Goal: Task Accomplishment & Management: Manage account settings

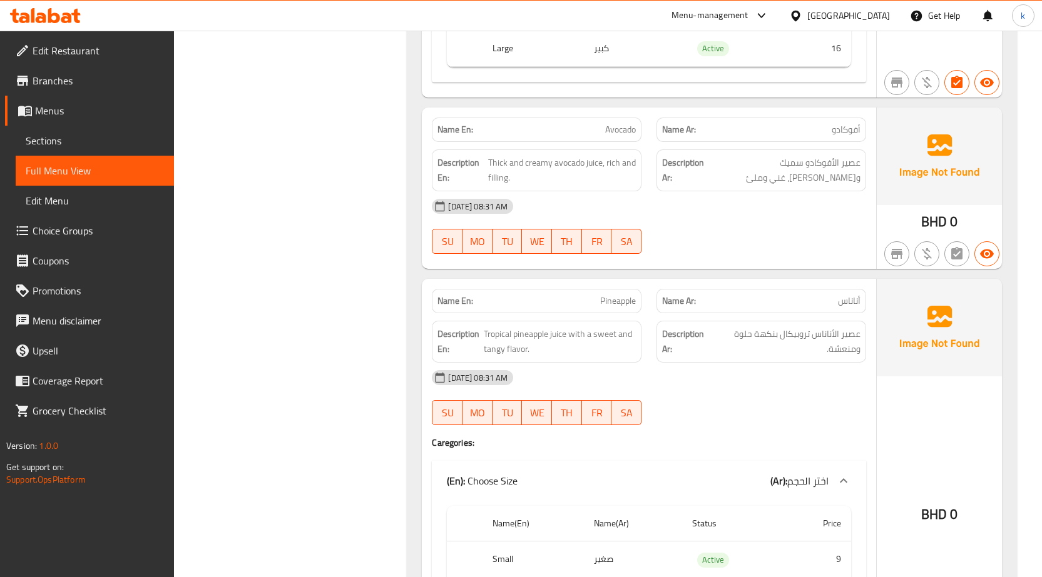
scroll to position [500, 0]
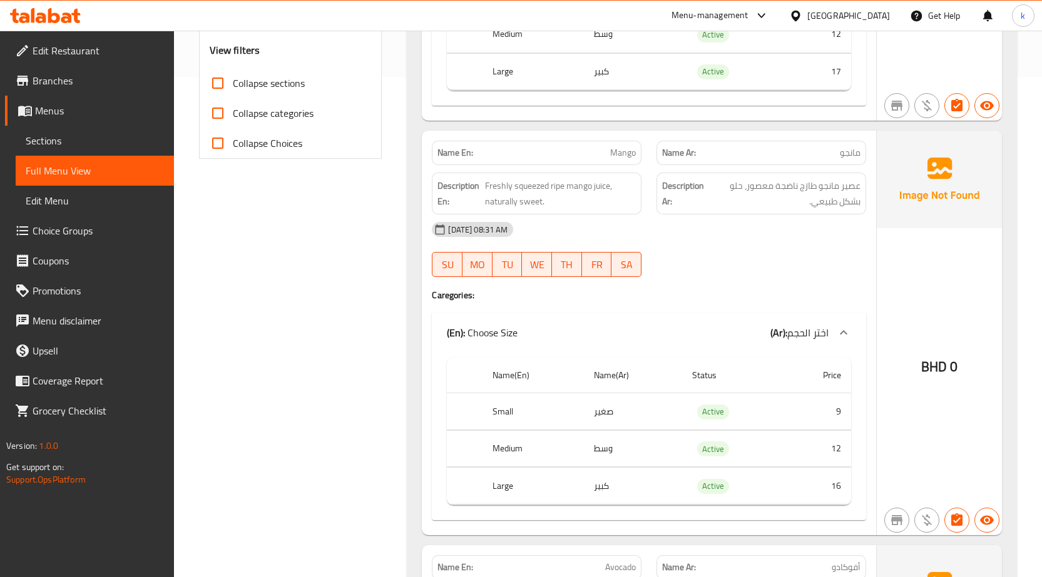
click at [108, 101] on link "Menus" at bounding box center [89, 111] width 169 height 30
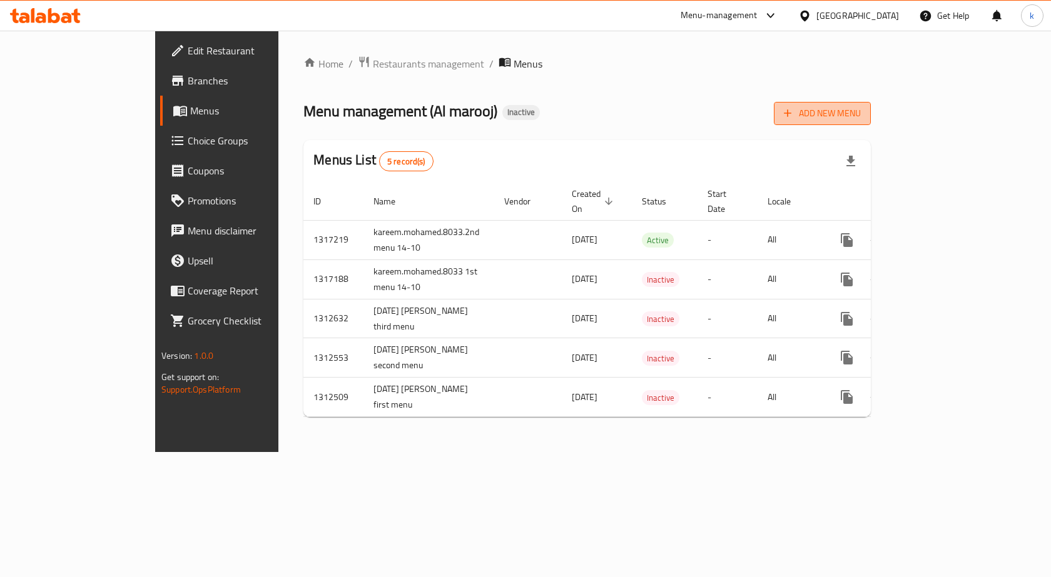
click at [861, 113] on span "Add New Menu" at bounding box center [822, 114] width 77 height 16
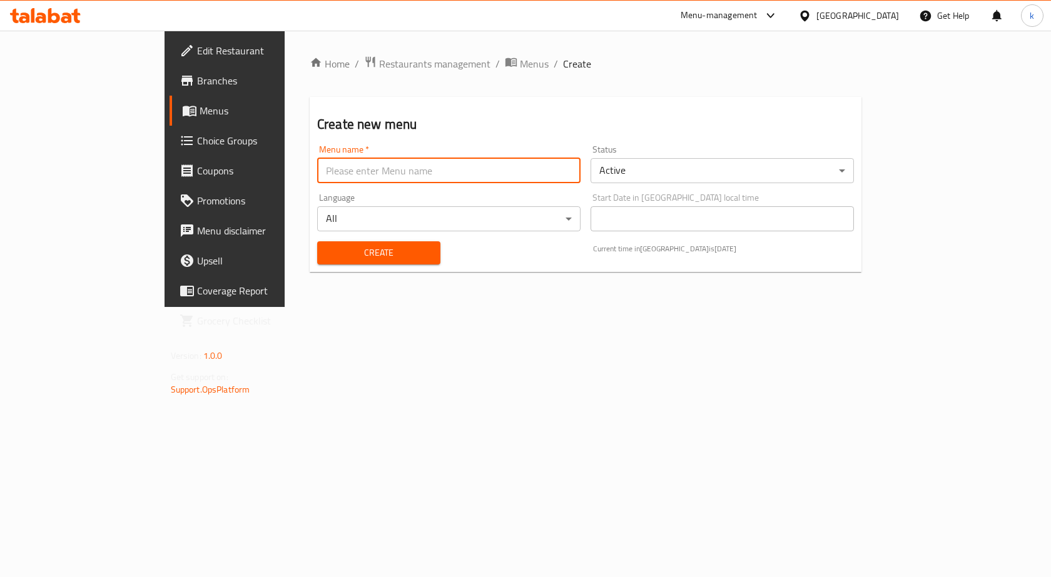
click at [373, 171] on input "text" at bounding box center [448, 170] width 263 height 25
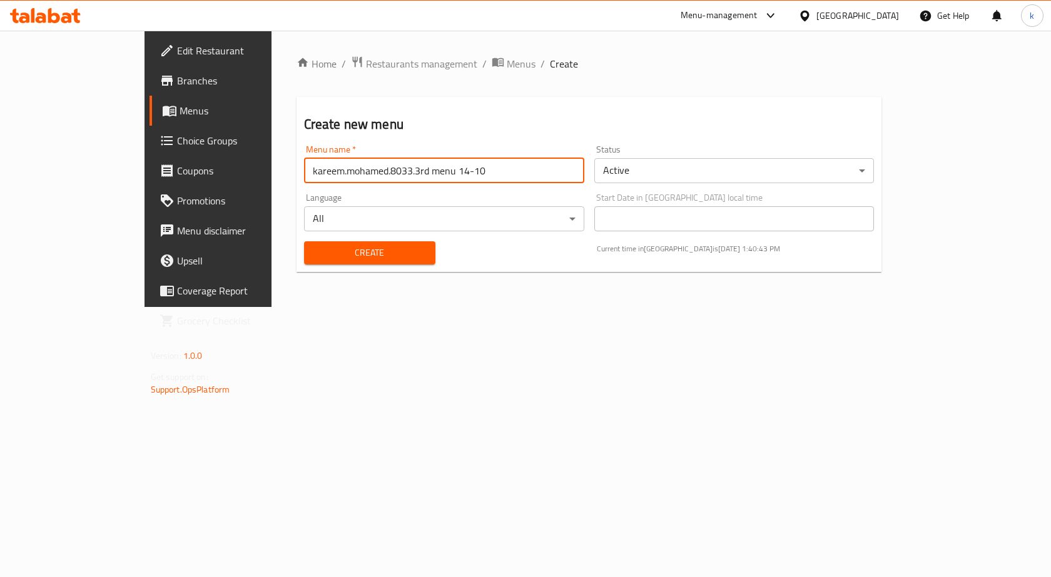
type input "kareem.mohamed.8033.3rd menu 14-10"
click at [304, 241] on button "Create" at bounding box center [369, 252] width 131 height 23
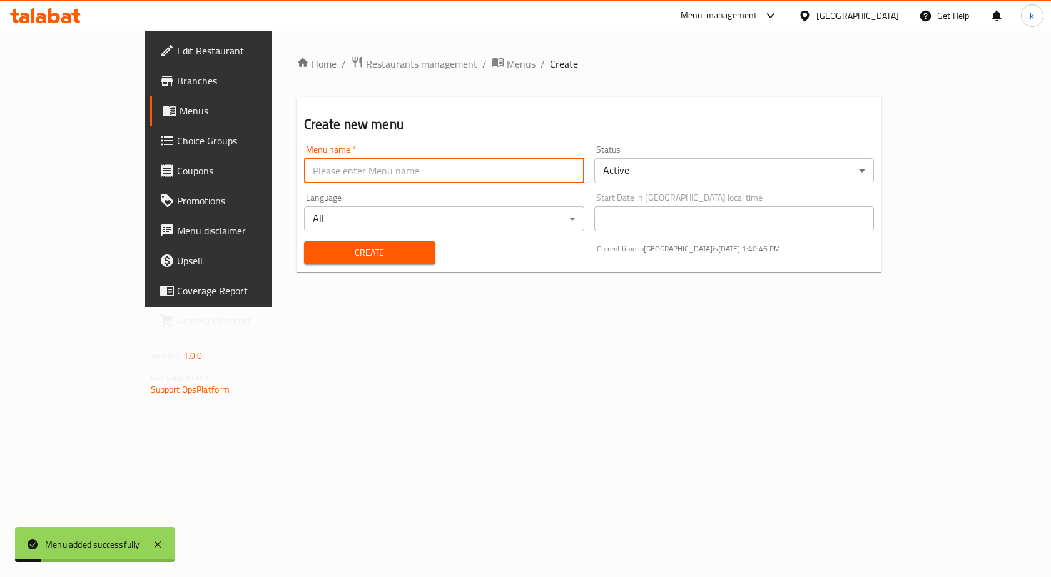
click at [180, 108] on span "Menus" at bounding box center [245, 110] width 131 height 15
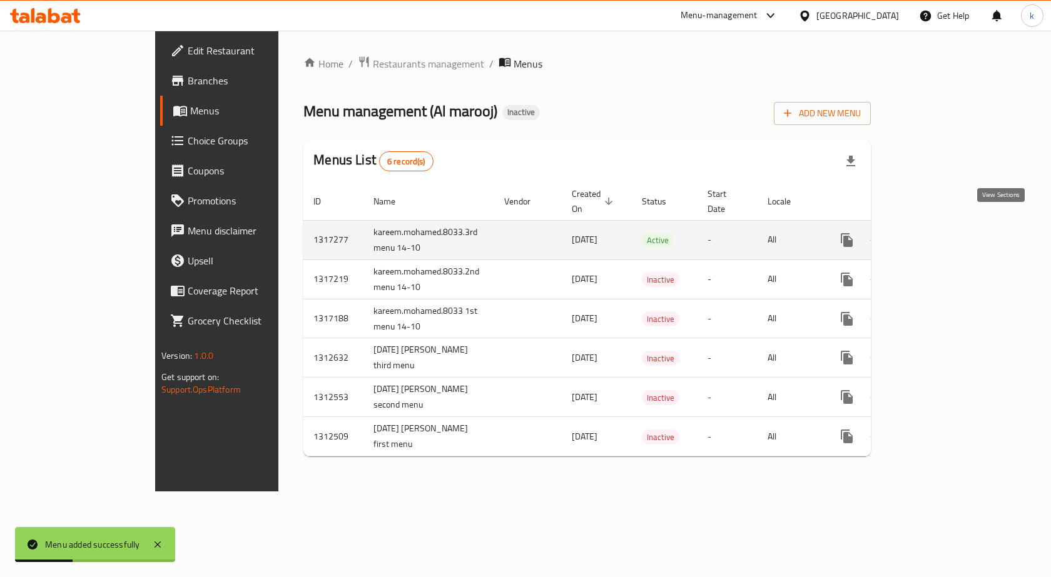
click at [945, 233] on icon "enhanced table" at bounding box center [937, 240] width 15 height 15
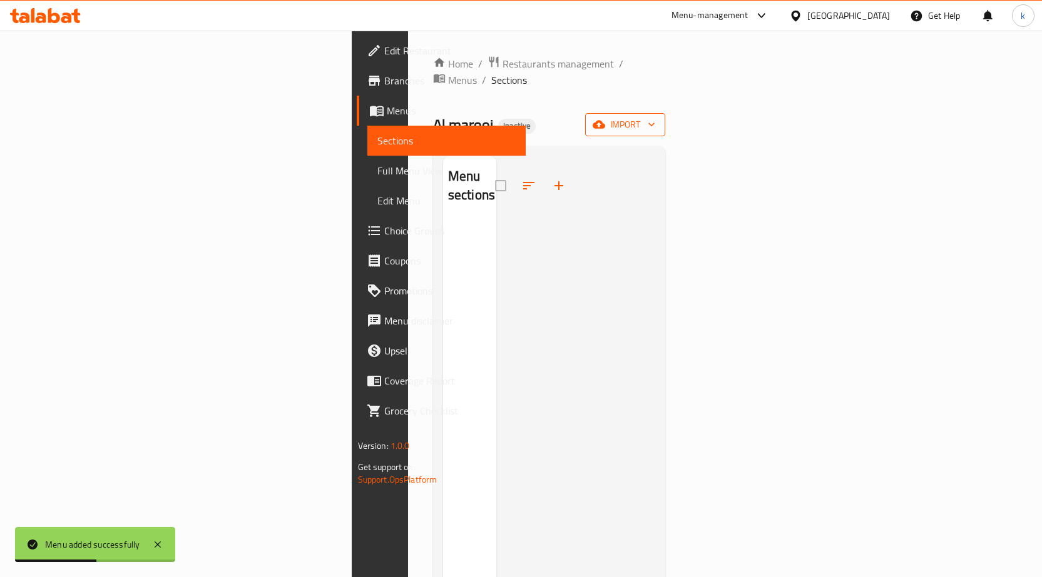
click at [658, 118] on icon "button" at bounding box center [651, 124] width 13 height 13
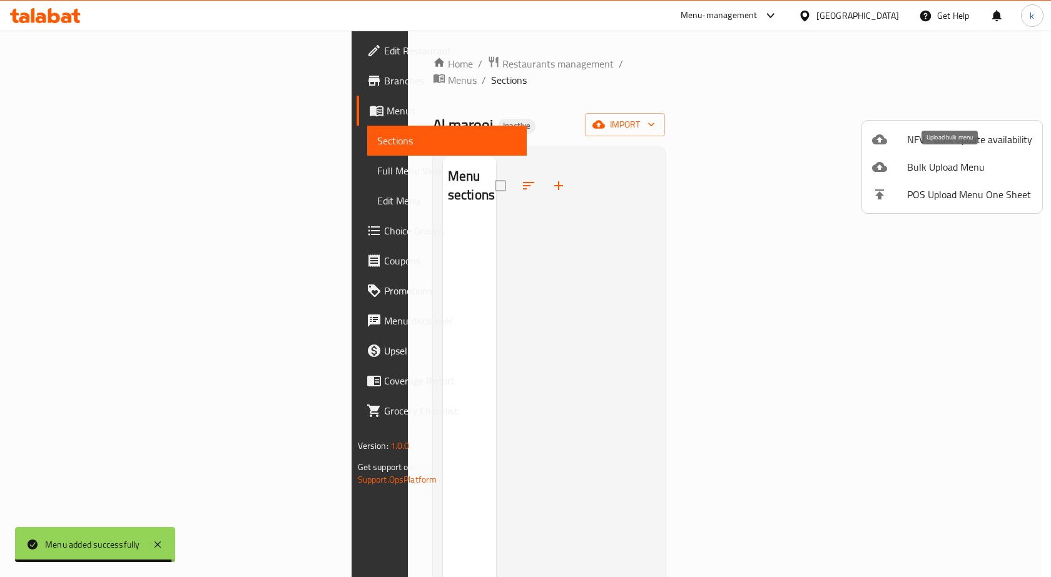
click at [958, 160] on span "Bulk Upload Menu" at bounding box center [969, 167] width 125 height 15
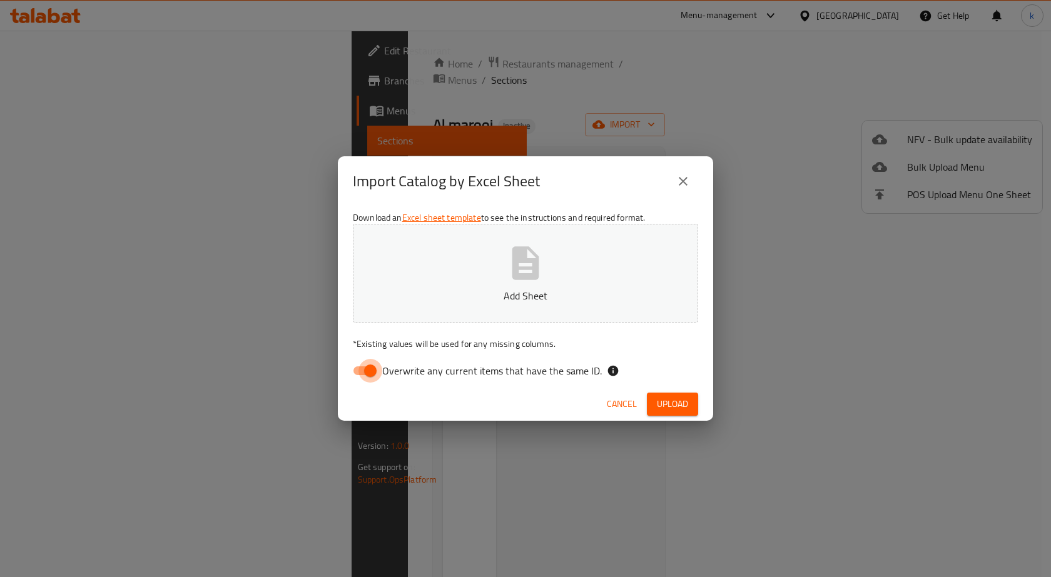
click at [368, 379] on input "Overwrite any current items that have the same ID." at bounding box center [370, 371] width 71 height 24
checkbox input "false"
click at [460, 307] on button "Add Sheet" at bounding box center [525, 273] width 345 height 99
click at [659, 397] on span "Upload" at bounding box center [672, 405] width 31 height 16
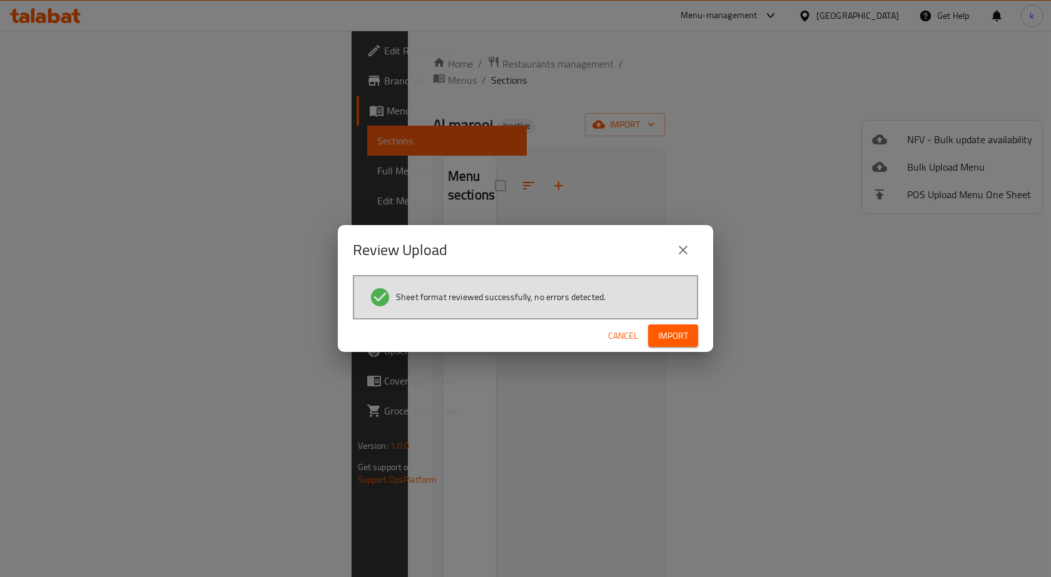
click at [686, 337] on span "Import" at bounding box center [673, 336] width 30 height 16
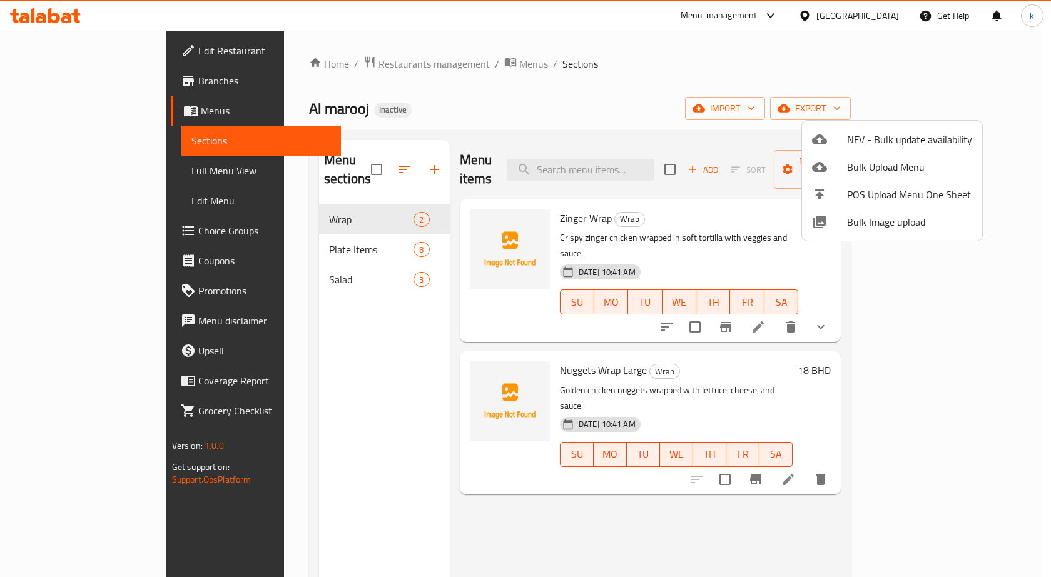
click at [118, 178] on div at bounding box center [525, 288] width 1051 height 577
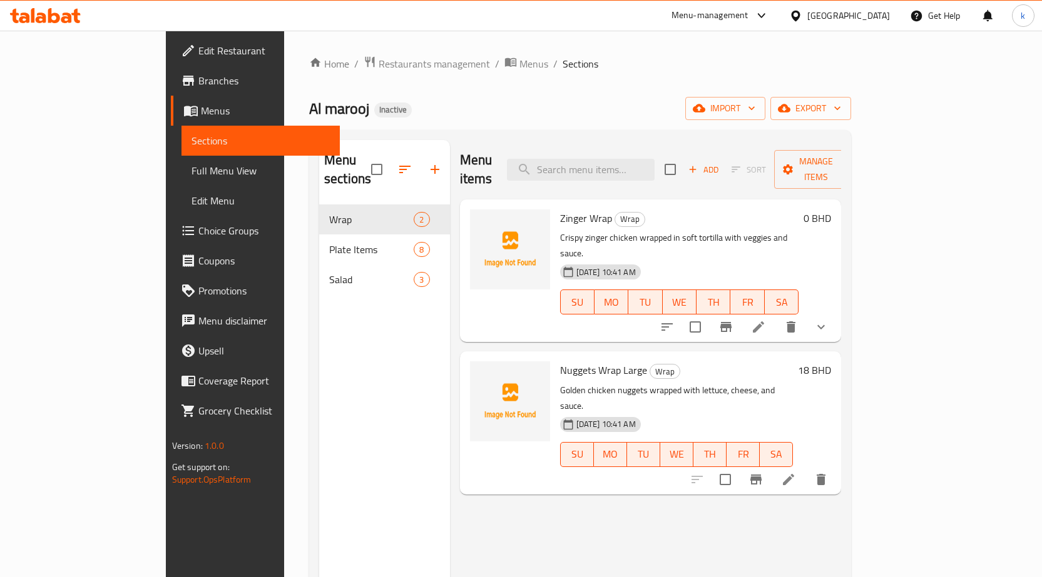
click at [191, 170] on span "Full Menu View" at bounding box center [260, 170] width 138 height 15
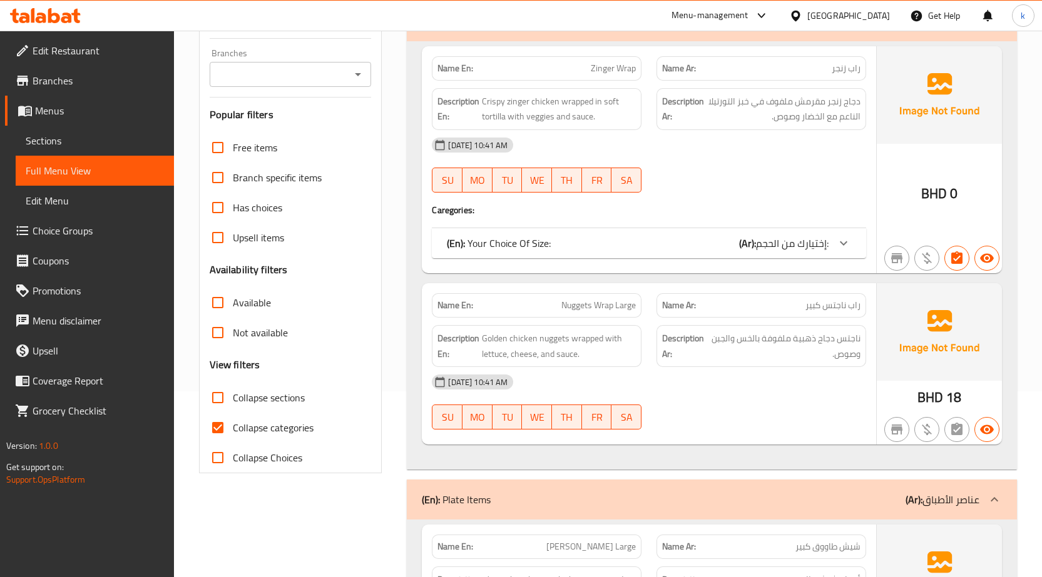
scroll to position [375, 0]
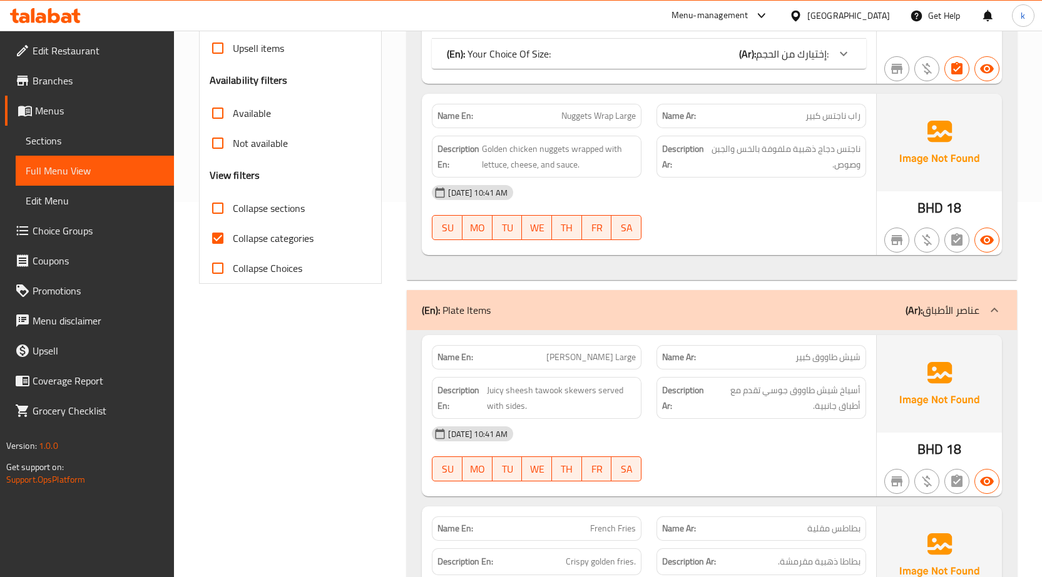
click at [284, 245] on span "Collapse categories" at bounding box center [273, 238] width 81 height 15
click at [233, 245] on input "Collapse categories" at bounding box center [218, 238] width 30 height 30
checkbox input "false"
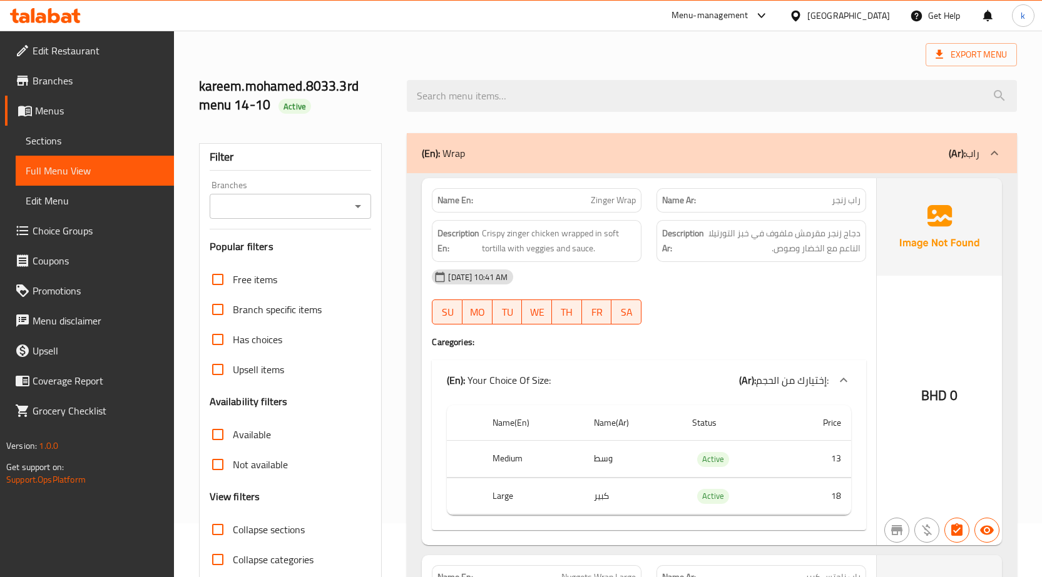
scroll to position [0, 0]
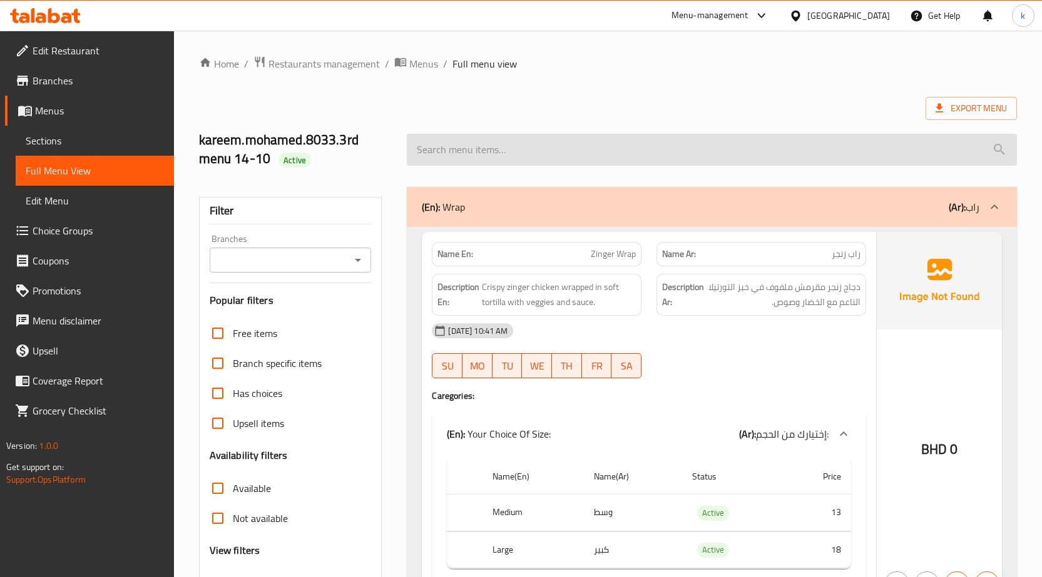
click at [832, 139] on input "search" at bounding box center [712, 150] width 610 height 32
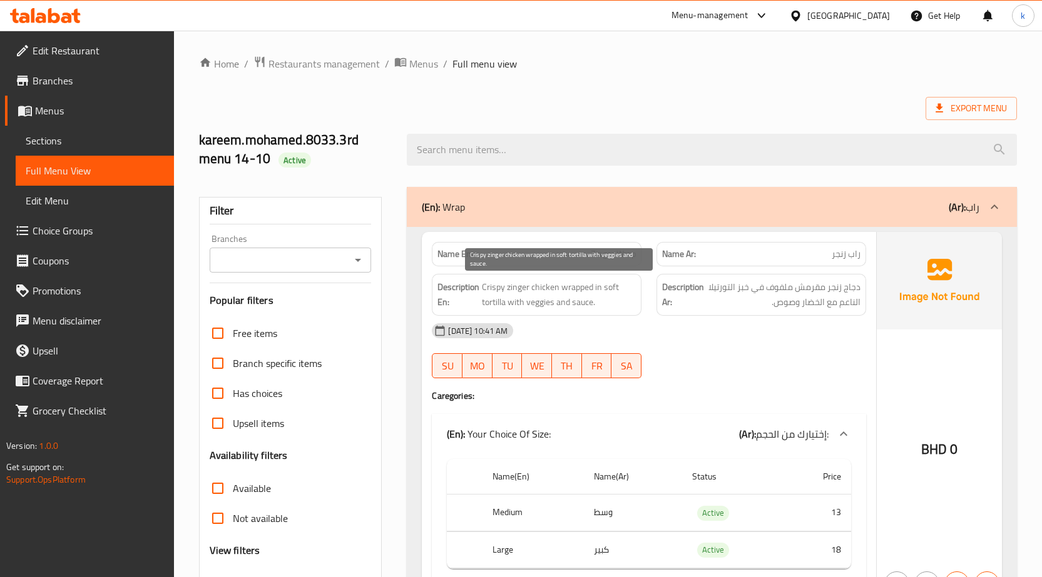
click at [585, 285] on span "Crispy zinger chicken wrapped in soft tortilla with veggies and sauce." at bounding box center [559, 295] width 154 height 31
copy span "wrapped"
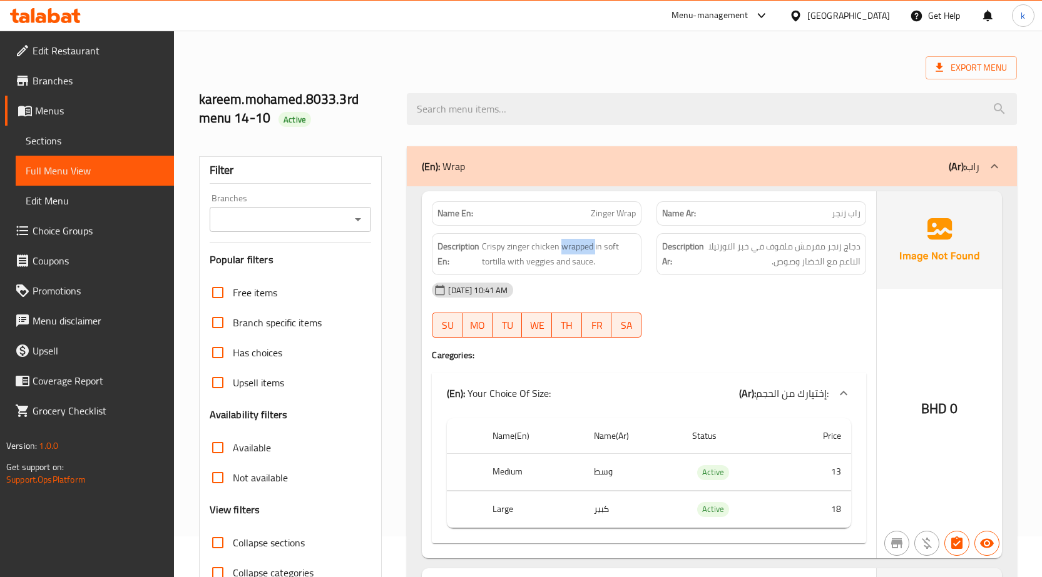
scroll to position [63, 0]
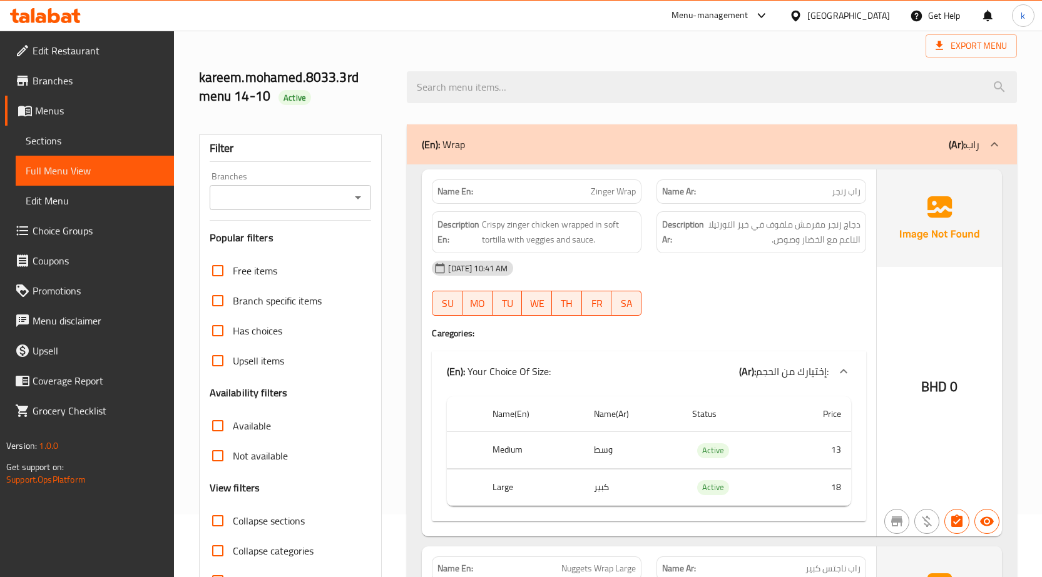
click at [762, 288] on div "[DATE] 10:41 AM SU MO TU WE TH FR SA" at bounding box center [648, 288] width 449 height 70
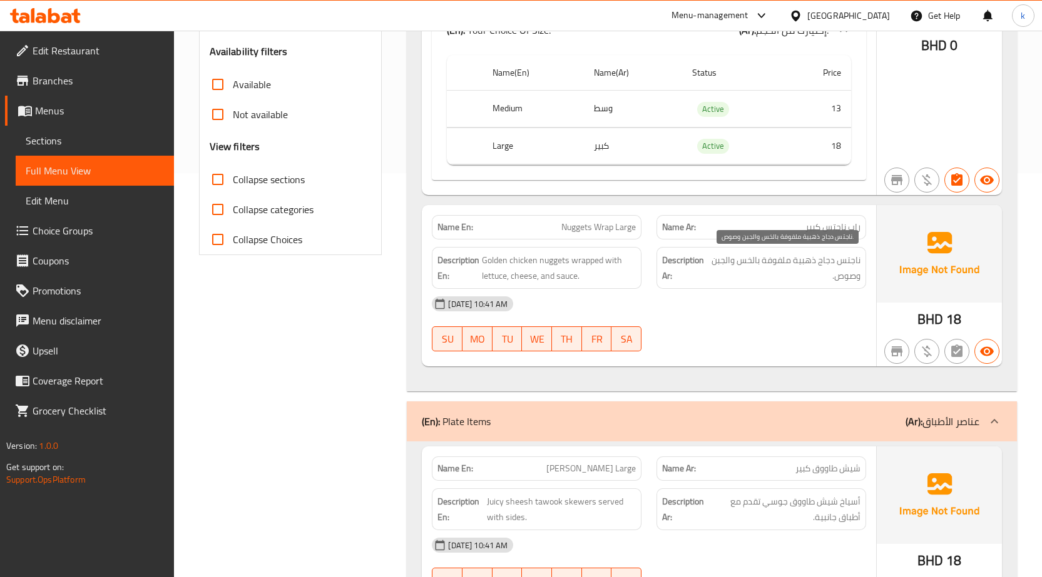
scroll to position [438, 0]
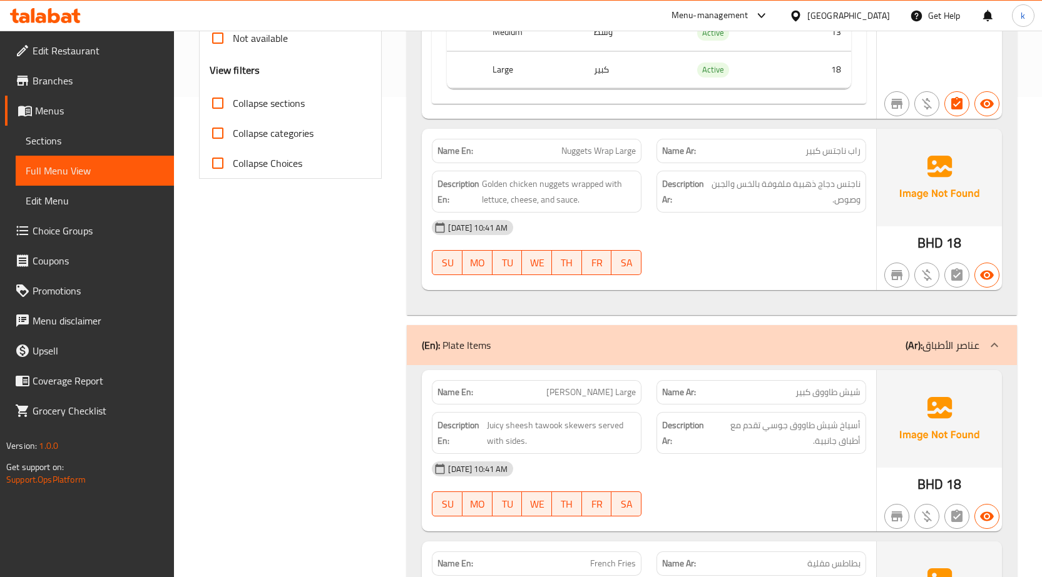
scroll to position [563, 0]
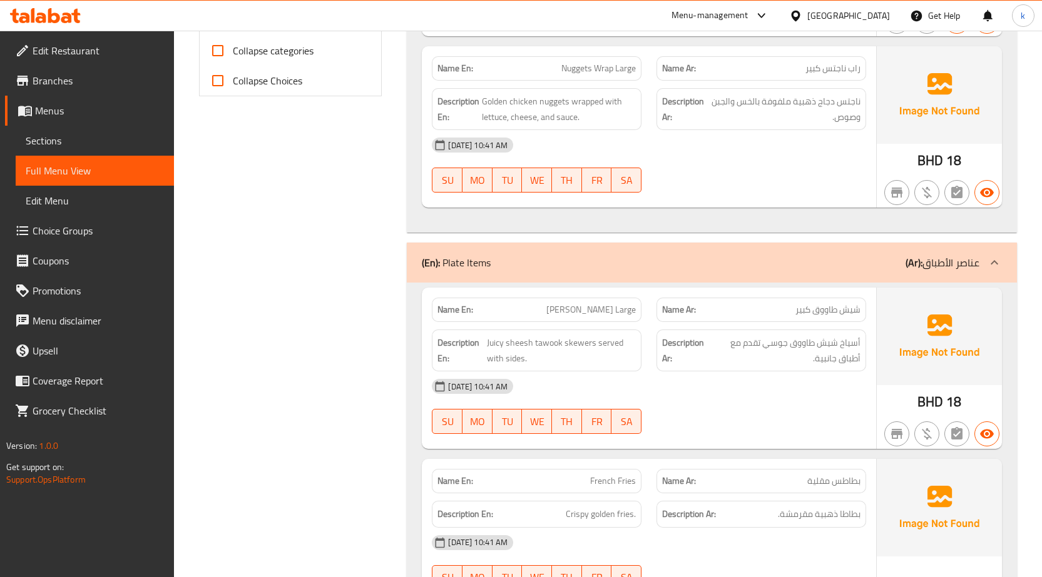
click at [711, 149] on div "[DATE] 10:41 AM" at bounding box center [648, 145] width 449 height 30
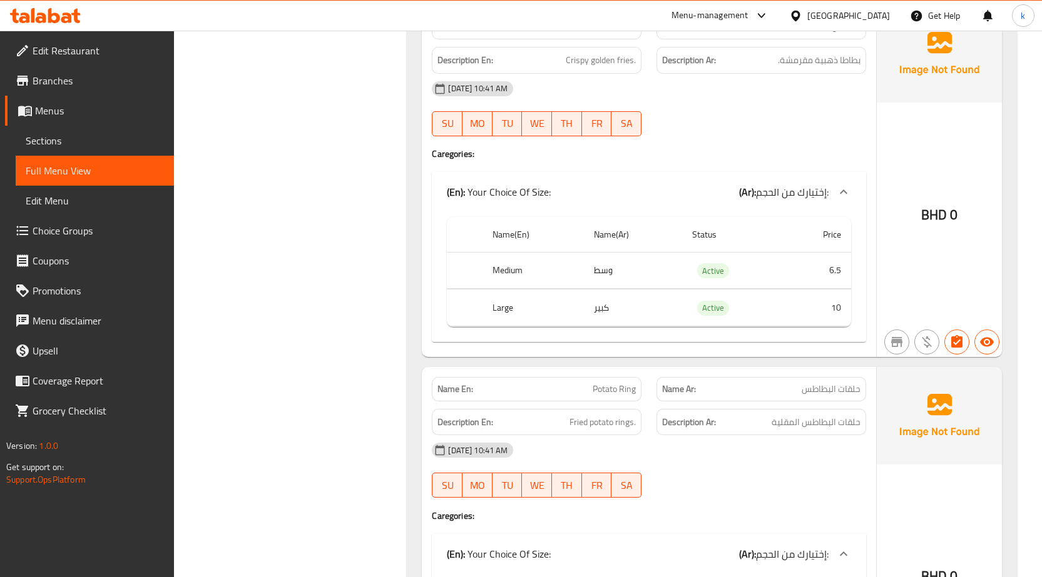
scroll to position [1126, 0]
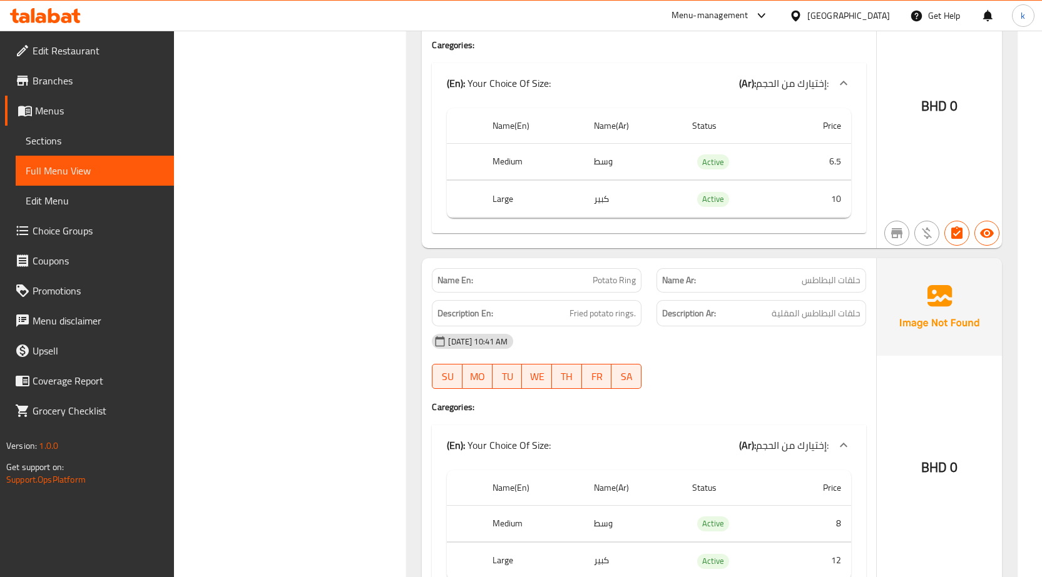
click at [927, 206] on div "BHD 0" at bounding box center [938, 72] width 125 height 352
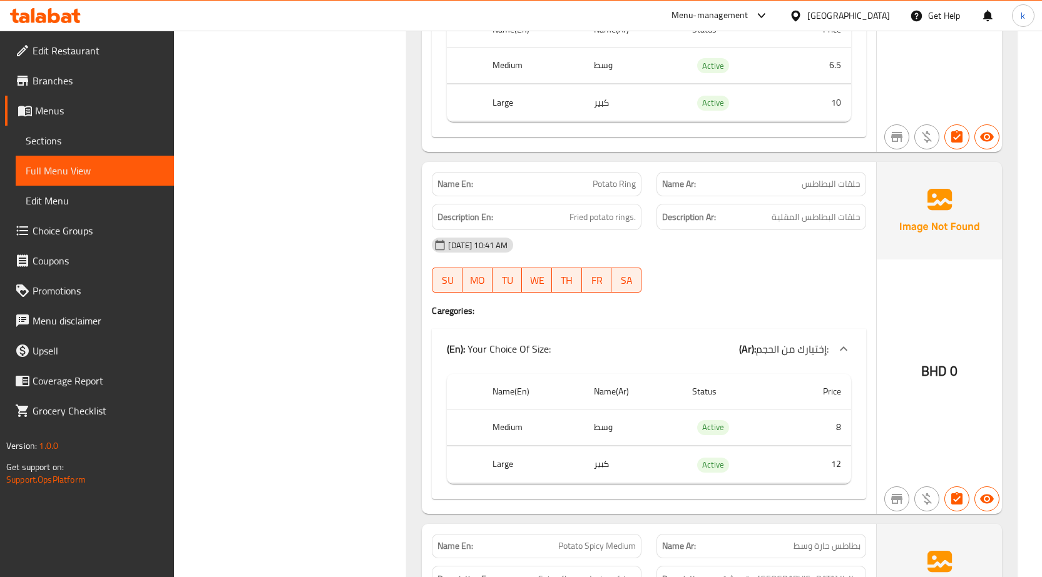
scroll to position [1251, 0]
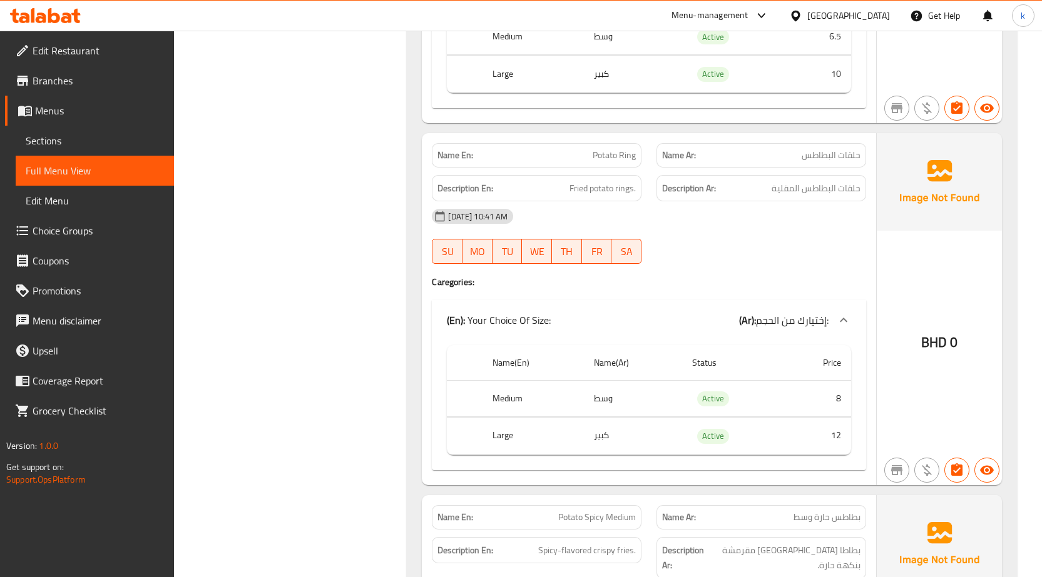
click at [904, 265] on div "BHD 0" at bounding box center [938, 309] width 125 height 352
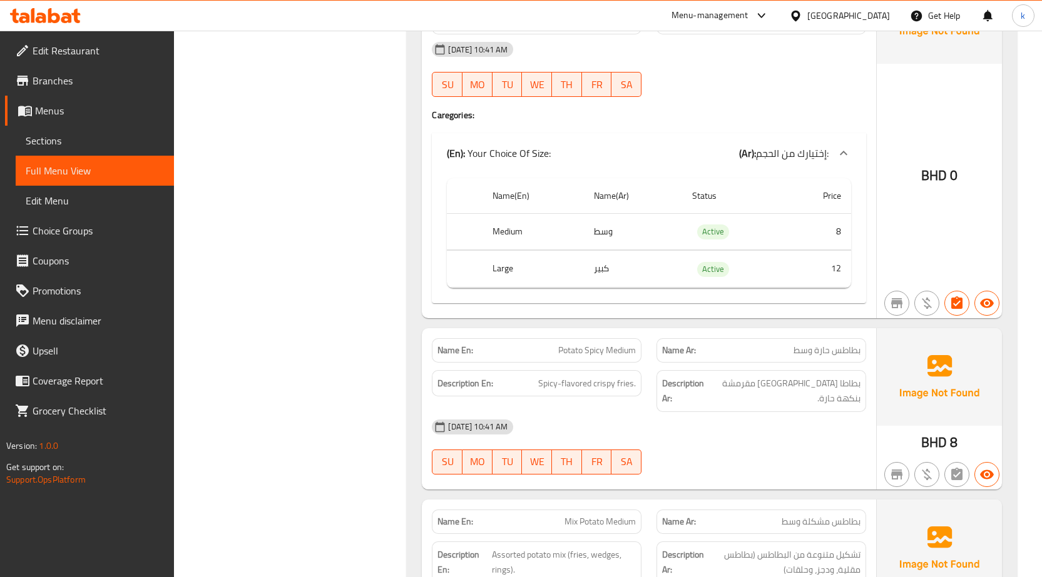
scroll to position [1439, 0]
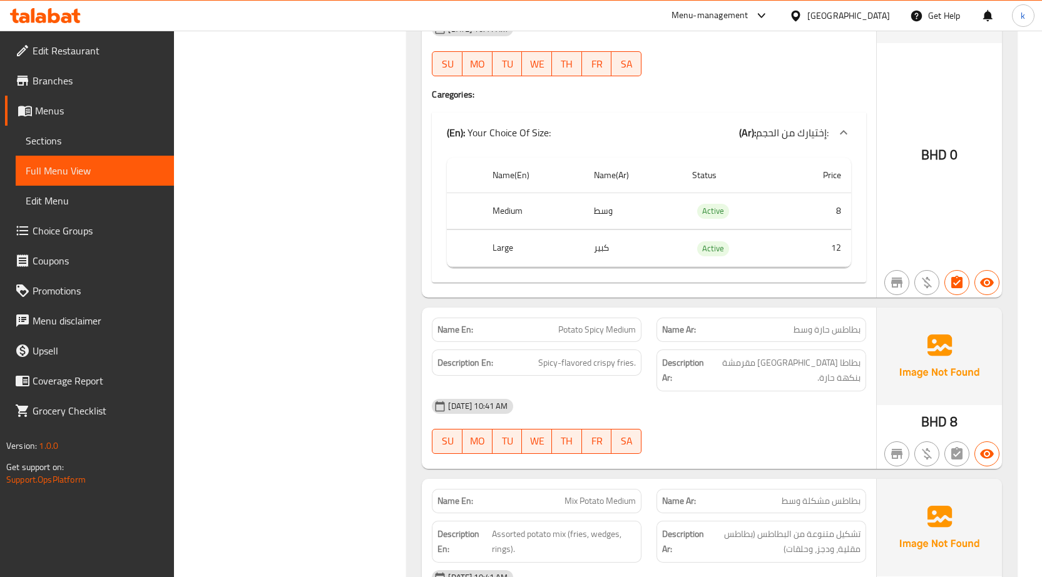
click at [762, 84] on div "Name En: Potato Ring Name Ar: حلقات البطاطس Description En: Fried potato rings.…" at bounding box center [649, 122] width 454 height 352
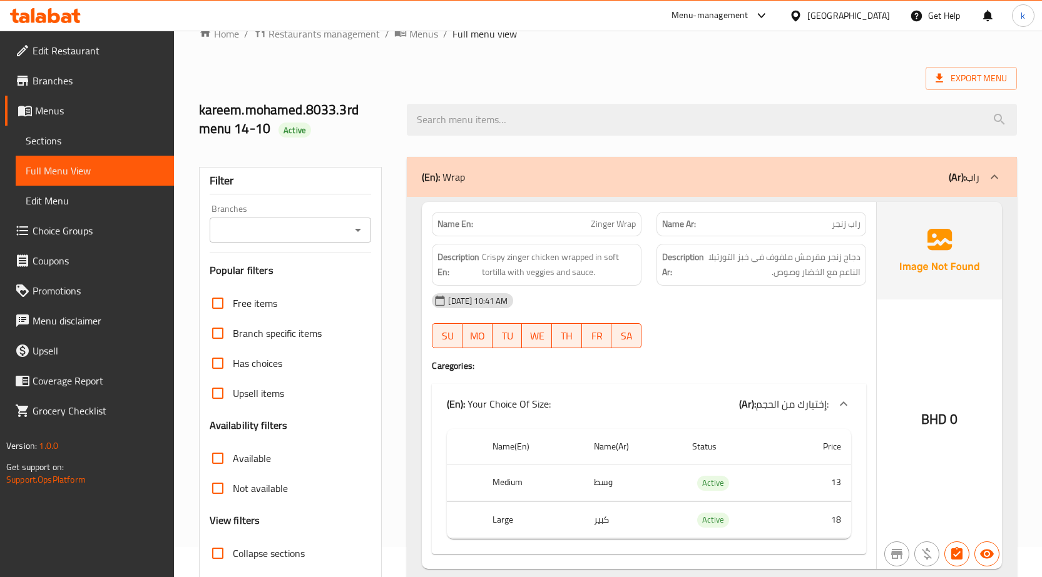
scroll to position [0, 0]
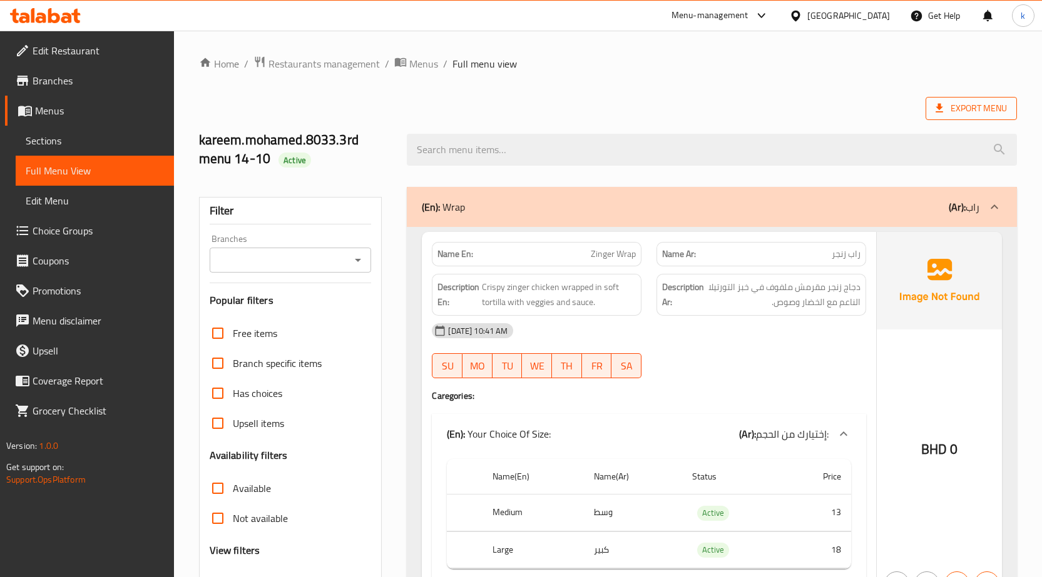
click at [945, 106] on icon at bounding box center [939, 108] width 13 height 13
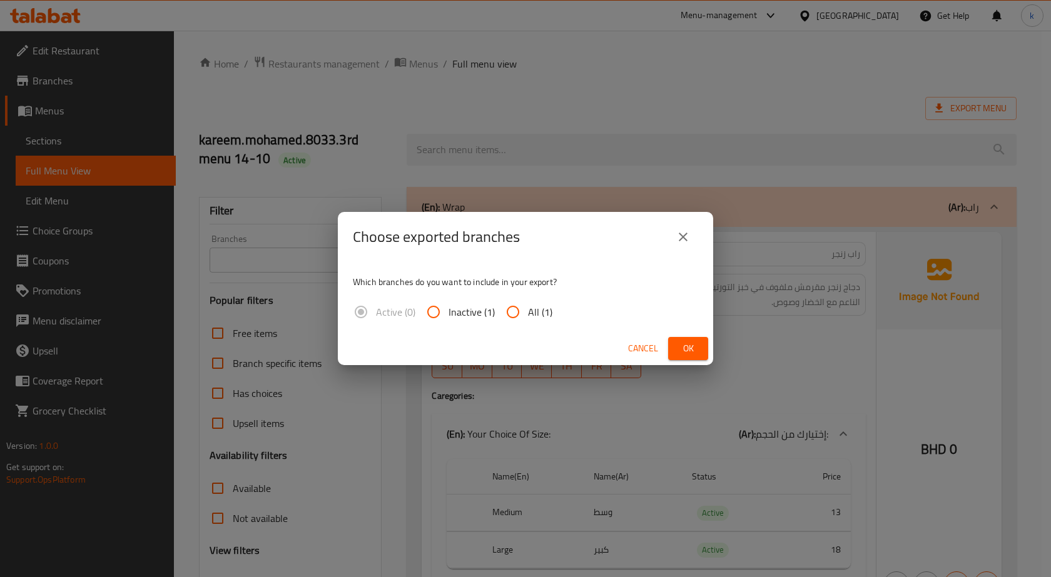
click at [529, 328] on div "Which branches do you want to include in your export? Active (0) Inactive (1) A…" at bounding box center [525, 297] width 375 height 70
click at [532, 319] on span "All (1)" at bounding box center [540, 312] width 24 height 15
click at [528, 319] on input "All (1)" at bounding box center [513, 312] width 30 height 30
radio input "true"
click at [684, 354] on span "Ok" at bounding box center [688, 349] width 20 height 16
